Goal: Register for event/course

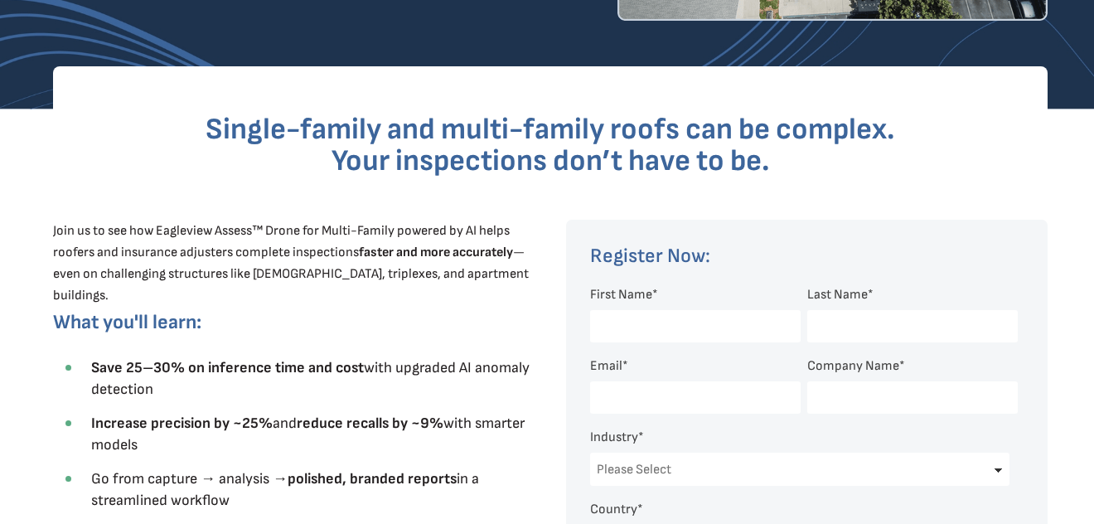
click at [652, 304] on div at bounding box center [688, 326] width 197 height 49
click at [640, 298] on span "First Name" at bounding box center [621, 295] width 62 height 16
click at [640, 310] on input "First Name *" at bounding box center [695, 326] width 211 height 32
click at [632, 323] on input "First Name *" at bounding box center [695, 326] width 211 height 32
type input "[PERSON_NAME]"
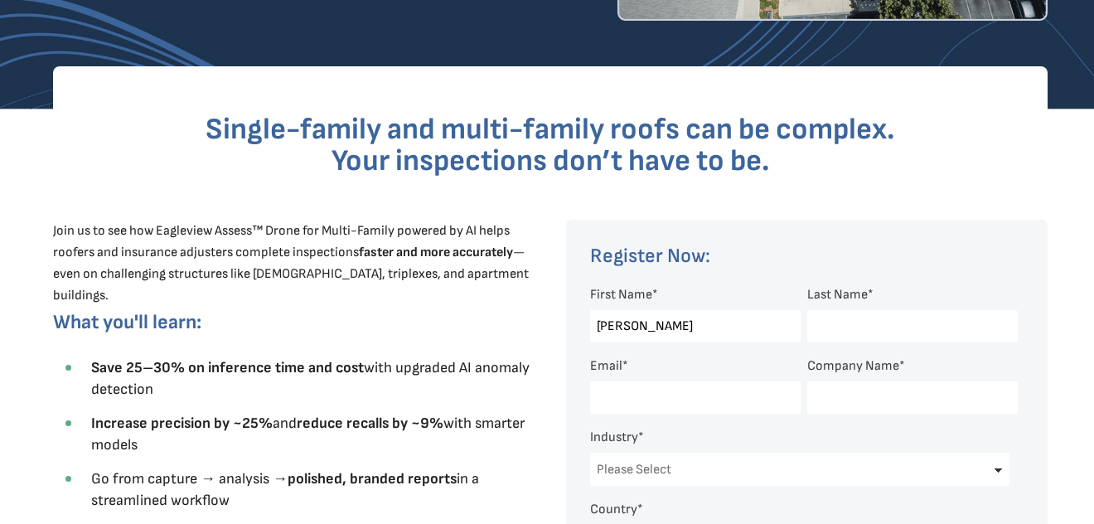
type input "[PERSON_NAME]"
type input "[EMAIL_ADDRESS][DOMAIN_NAME]"
type input "ideallawncarellc"
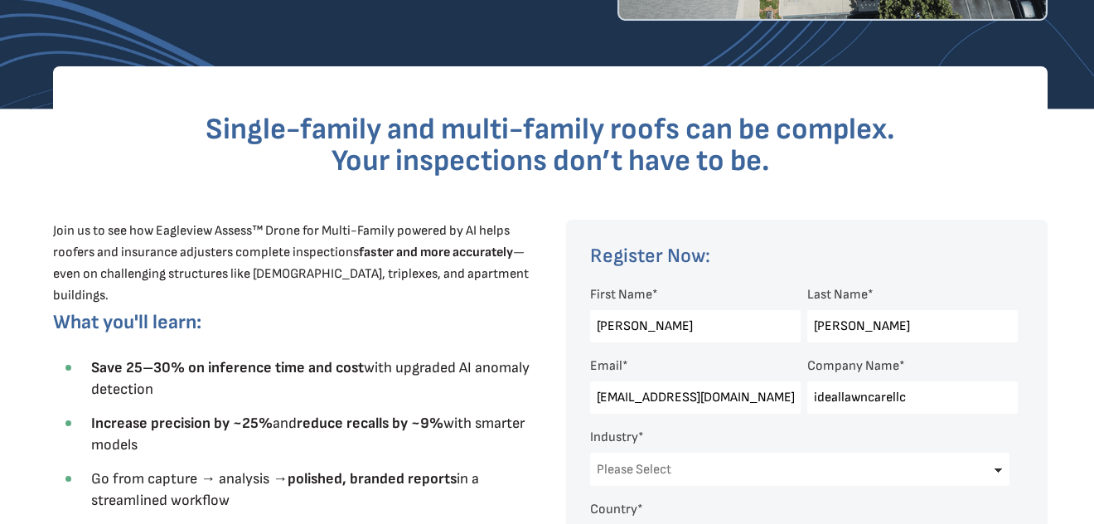
select select "[GEOGRAPHIC_DATA]"
select select "[US_STATE]"
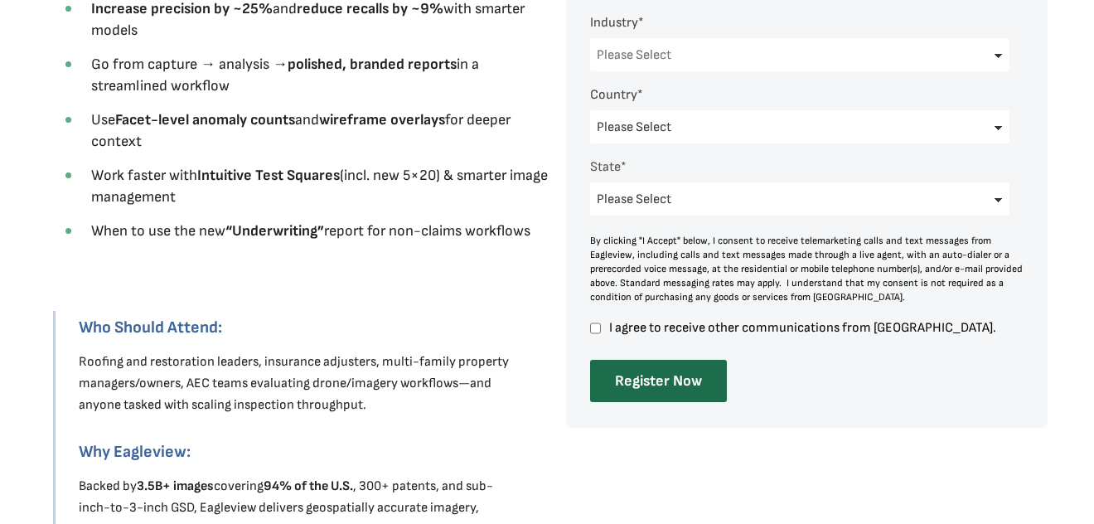
click at [664, 60] on select "Please Select Architects & Engineering Construction Electric/Gas Utilities Gove…" at bounding box center [800, 54] width 420 height 33
select select "Construction"
click at [590, 38] on select "Please Select Architects & Engineering Construction Electric/Gas Utilities Gove…" at bounding box center [800, 54] width 420 height 33
click at [593, 323] on input "I agree to receive other communications from [GEOGRAPHIC_DATA]." at bounding box center [595, 328] width 11 height 15
checkbox input "true"
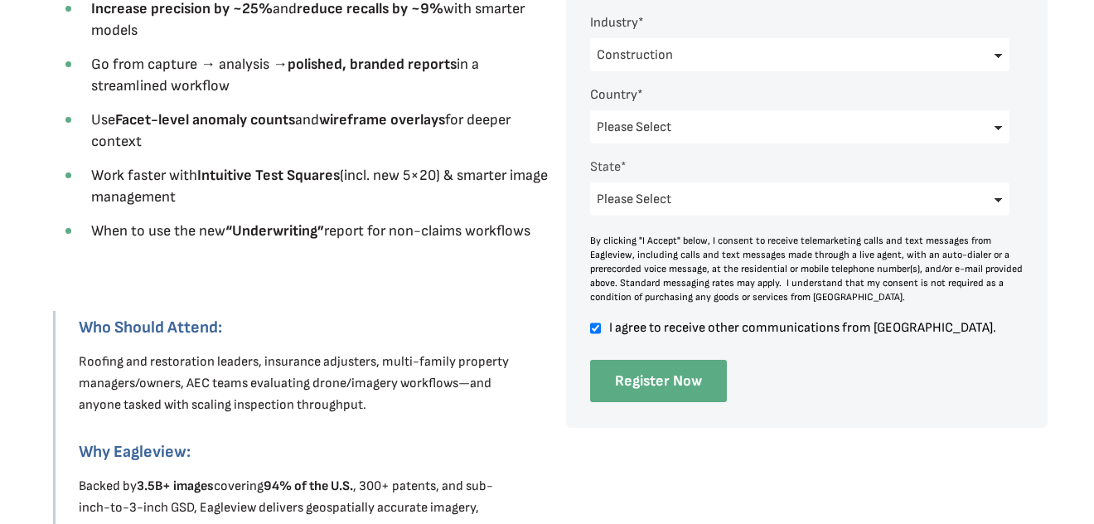
click at [644, 371] on input "Register Now" at bounding box center [658, 381] width 137 height 42
